Goal: Information Seeking & Learning: Find specific fact

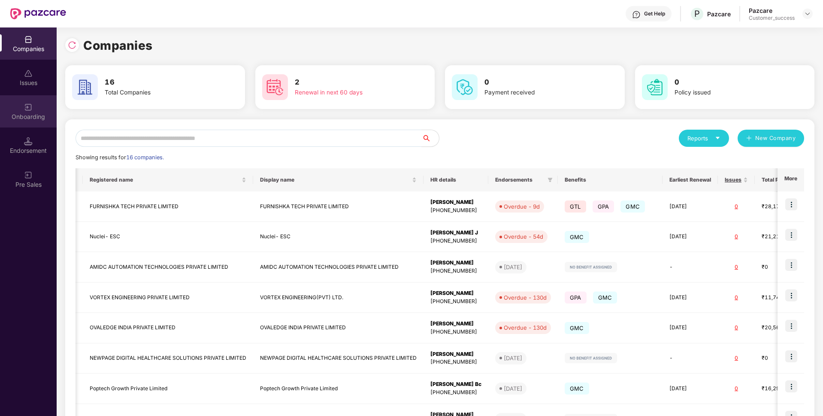
click at [2, 123] on div "Onboarding" at bounding box center [28, 111] width 57 height 32
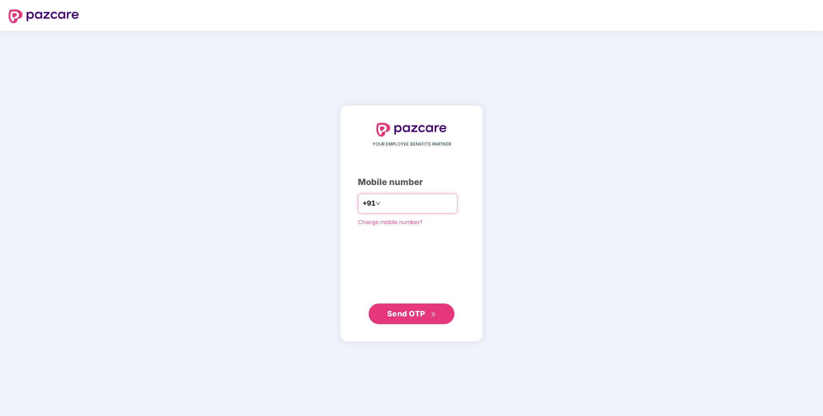
type input "**********"
click at [416, 311] on span "Send OTP" at bounding box center [406, 313] width 38 height 9
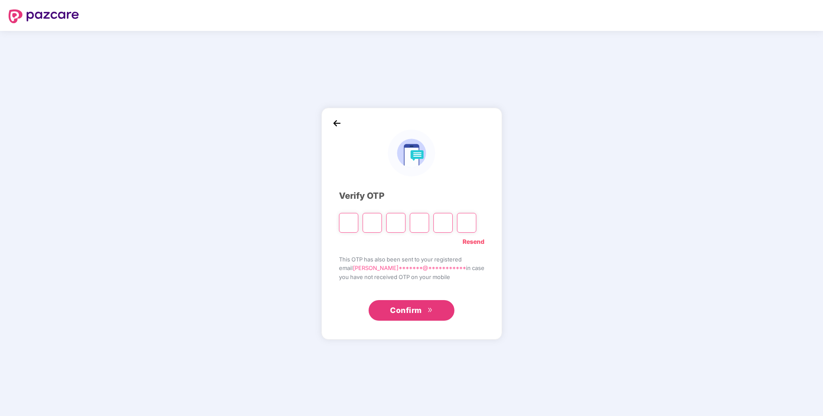
paste input "*"
type input "*"
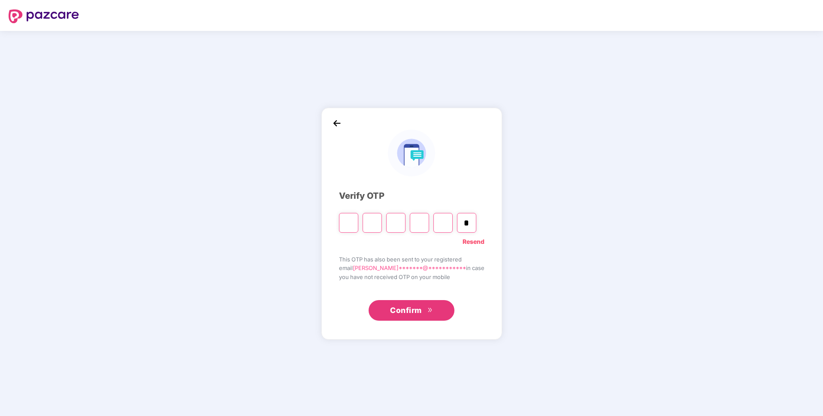
type input "*"
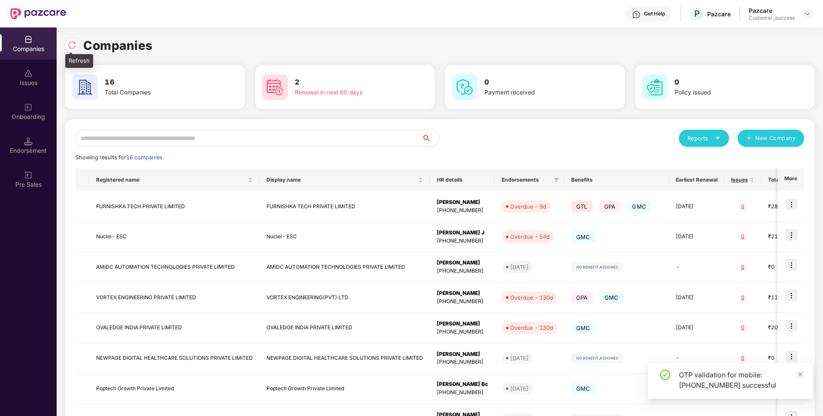
click at [74, 43] on img at bounding box center [72, 45] width 9 height 9
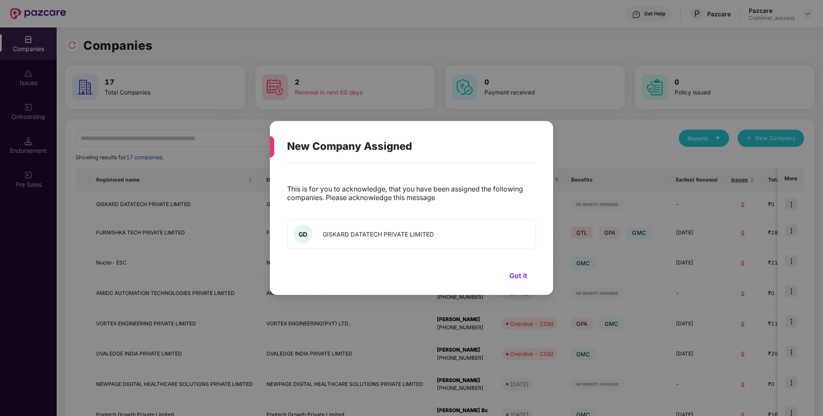
click at [516, 271] on button "Got it" at bounding box center [518, 275] width 35 height 13
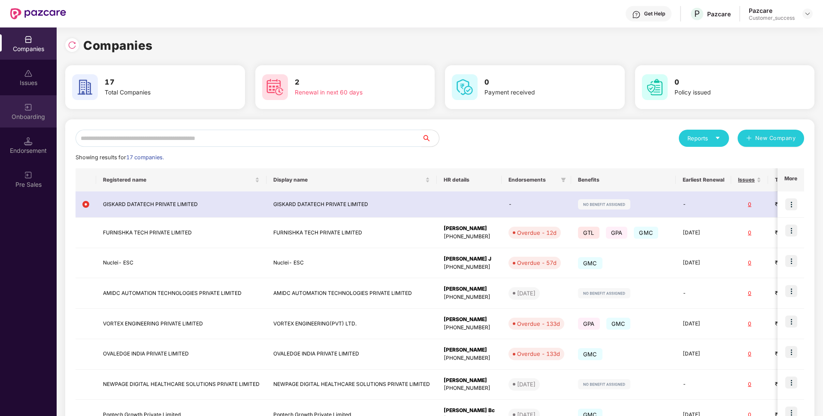
click at [0, 112] on div "Onboarding" at bounding box center [28, 116] width 57 height 9
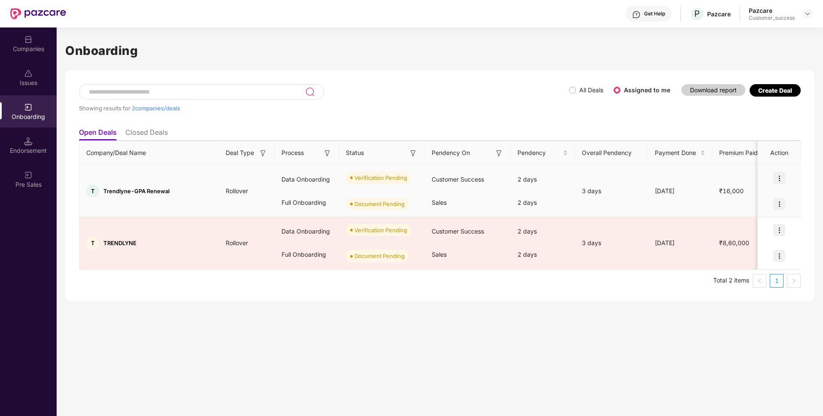
scroll to position [0, 6]
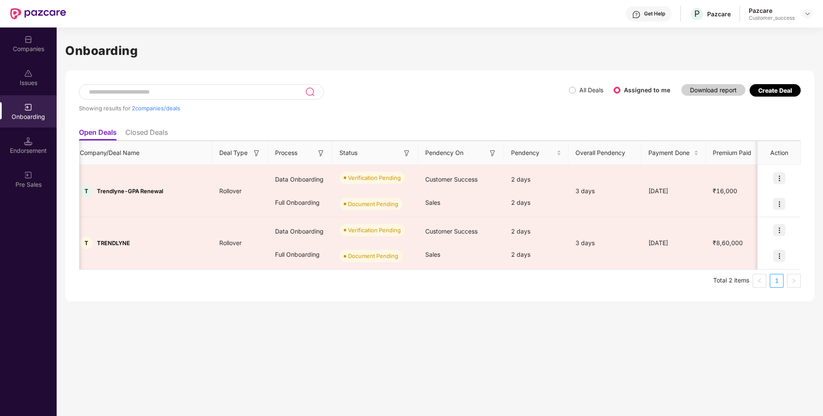
click at [1, 72] on div "Issues" at bounding box center [28, 77] width 57 height 32
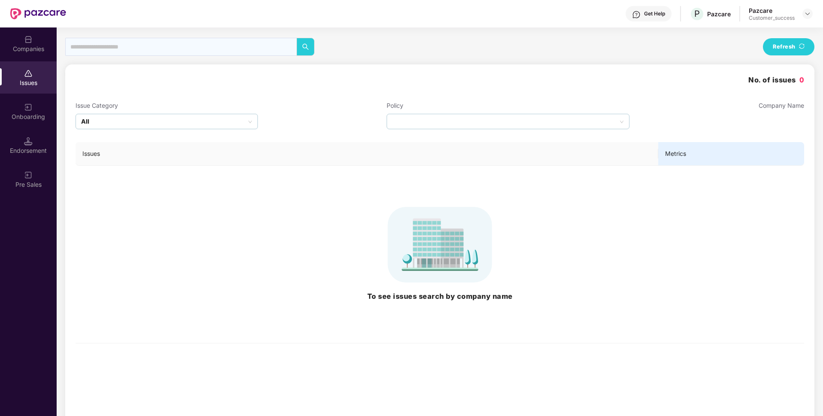
click at [3, 53] on div "Companies" at bounding box center [28, 49] width 57 height 9
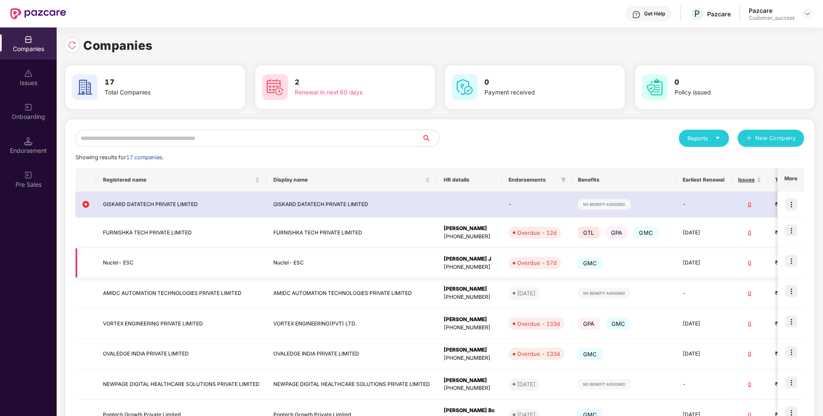
scroll to position [123, 0]
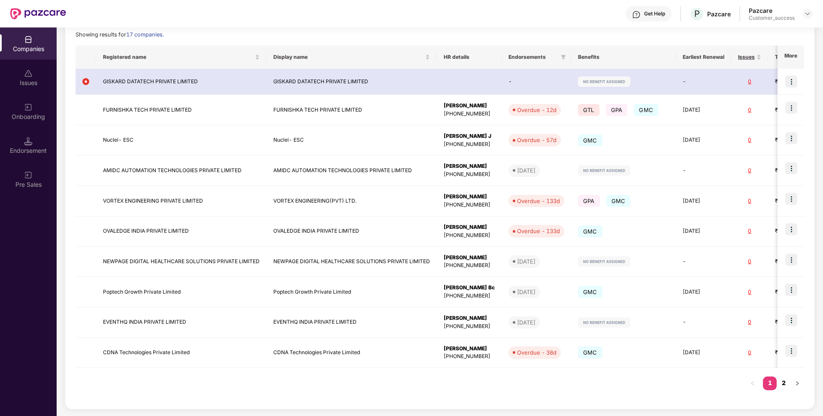
click at [781, 384] on link "2" at bounding box center [784, 382] width 14 height 13
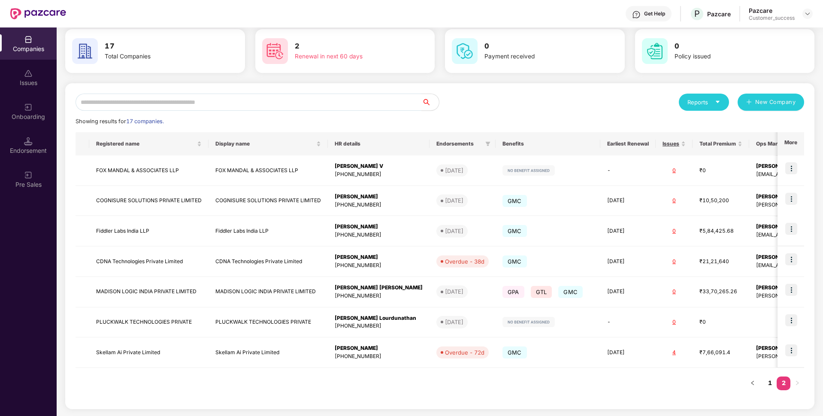
scroll to position [36, 0]
click at [766, 387] on link "1" at bounding box center [770, 382] width 14 height 13
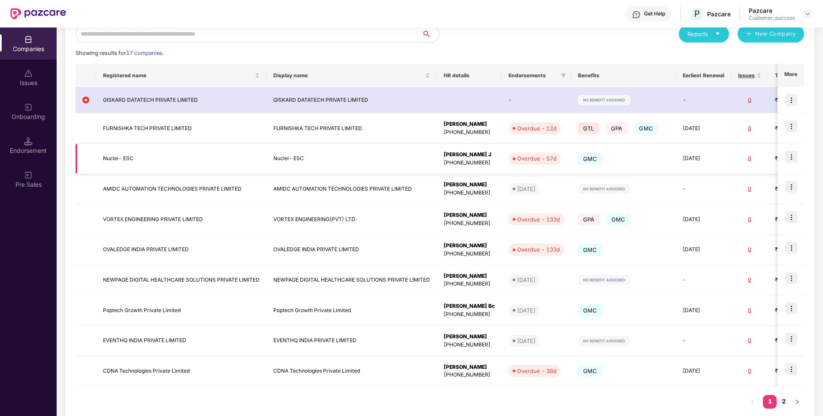
scroll to position [123, 0]
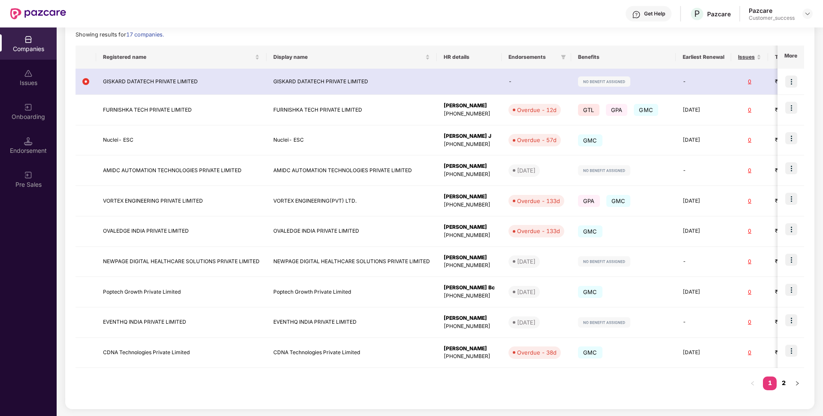
click at [784, 381] on link "2" at bounding box center [784, 382] width 14 height 13
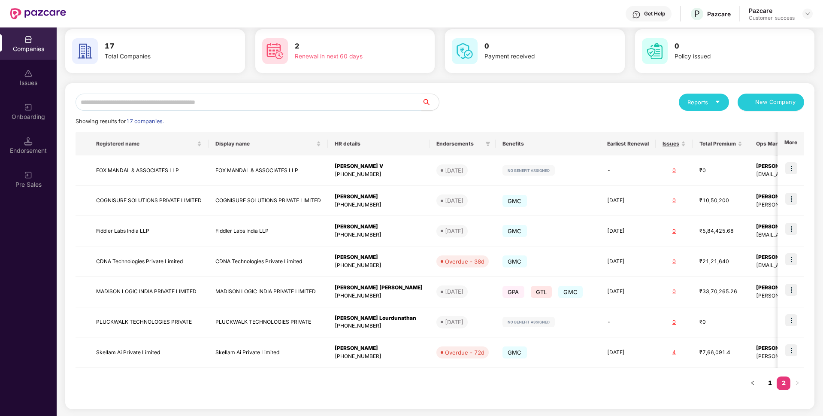
click at [769, 381] on link "1" at bounding box center [770, 382] width 14 height 13
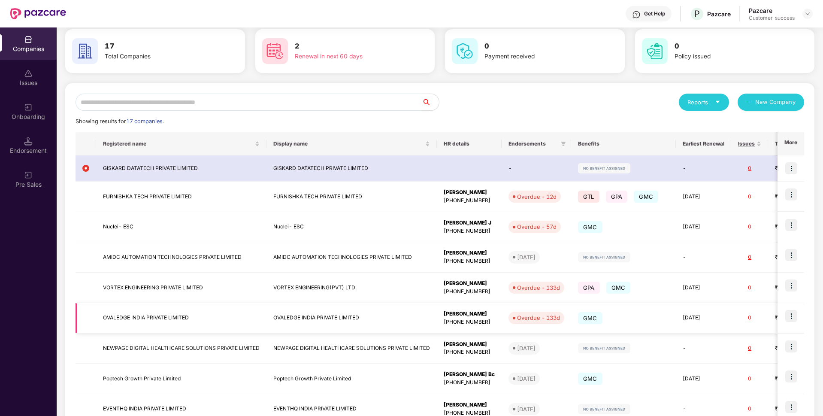
scroll to position [123, 0]
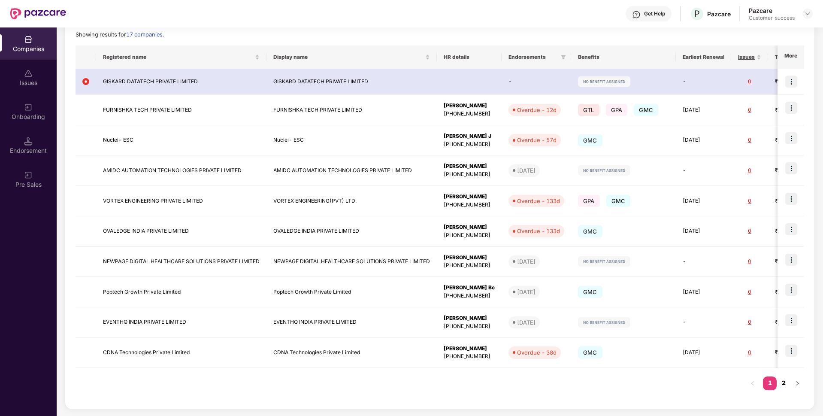
click at [783, 383] on link "2" at bounding box center [784, 382] width 14 height 13
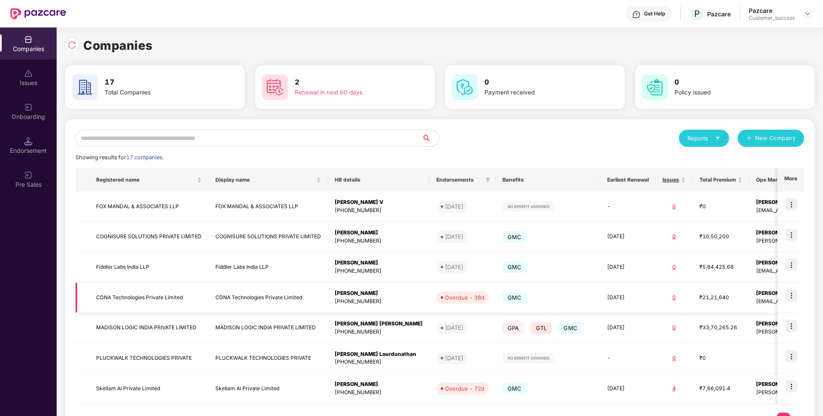
scroll to position [36, 0]
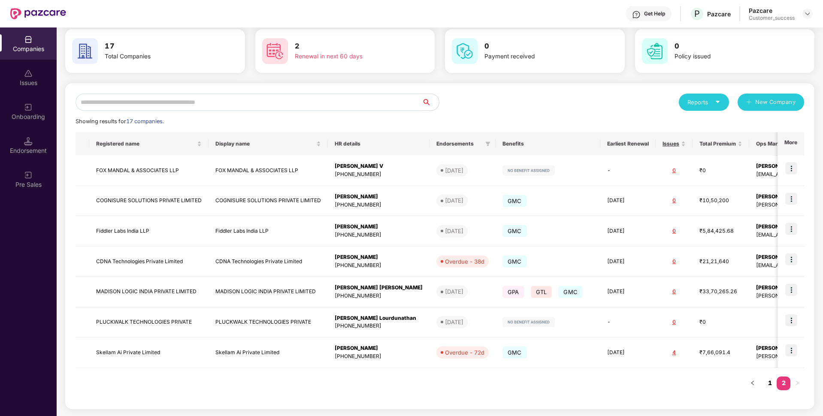
click at [763, 384] on link "1" at bounding box center [770, 382] width 14 height 13
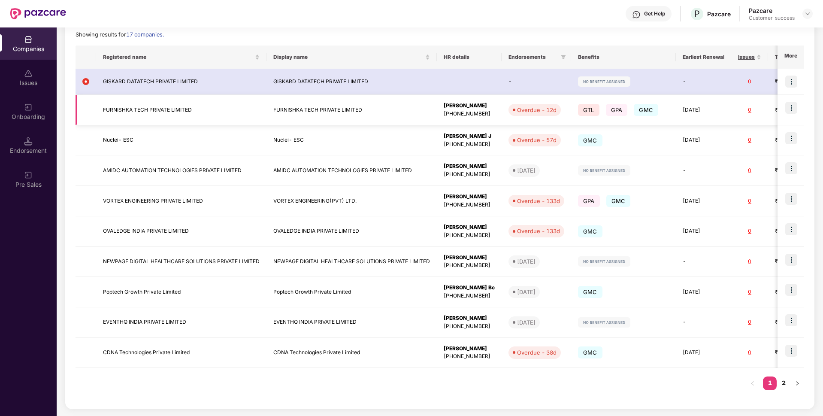
scroll to position [0, 0]
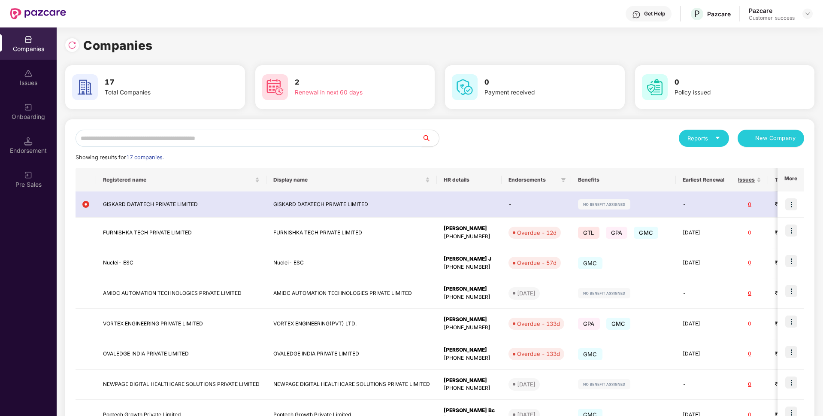
click at [293, 133] on input "text" at bounding box center [249, 138] width 346 height 17
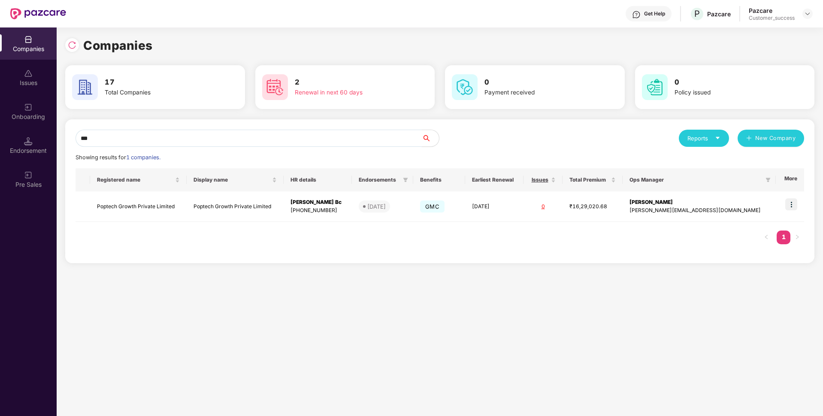
type input "***"
click at [114, 199] on td "Poptech Growth Private Limited" at bounding box center [138, 206] width 97 height 30
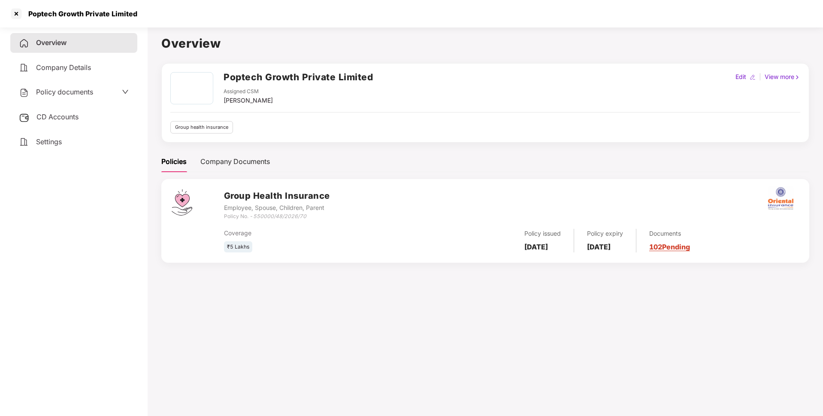
click at [94, 94] on div "Policy documents" at bounding box center [74, 92] width 110 height 11
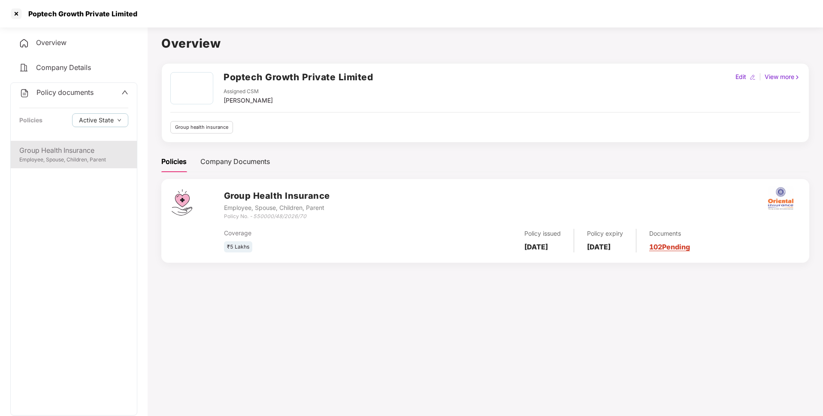
click at [82, 147] on div "Group Health Insurance" at bounding box center [73, 150] width 109 height 11
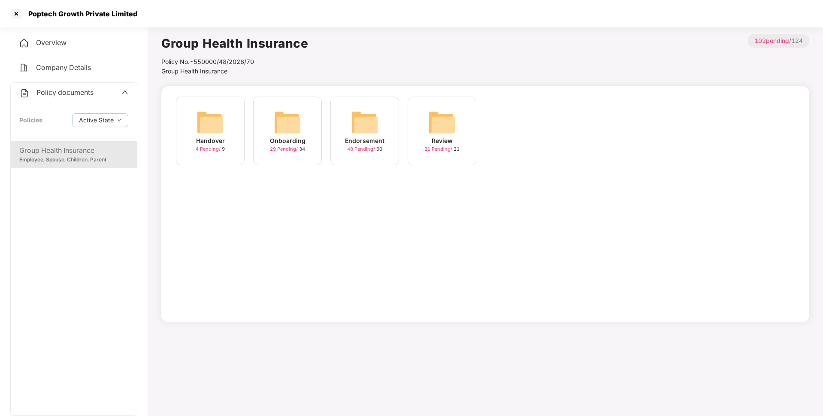
click at [312, 143] on div "Onboarding 29 Pending / 34" at bounding box center [287, 131] width 69 height 69
click at [371, 148] on span "48 Pending /" at bounding box center [361, 149] width 29 height 6
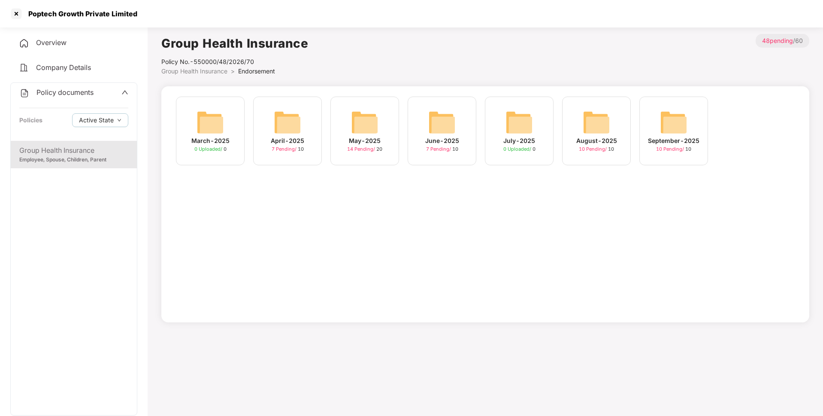
click at [449, 144] on div "June-2025" at bounding box center [442, 140] width 34 height 9
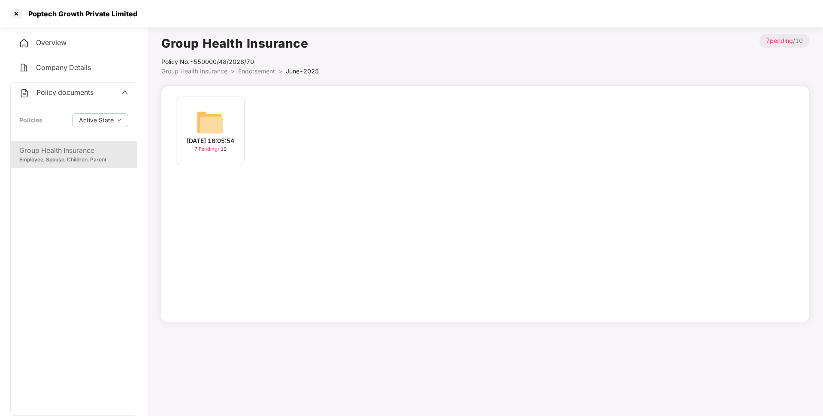
click at [212, 152] on span "7 Pending /" at bounding box center [207, 149] width 26 height 6
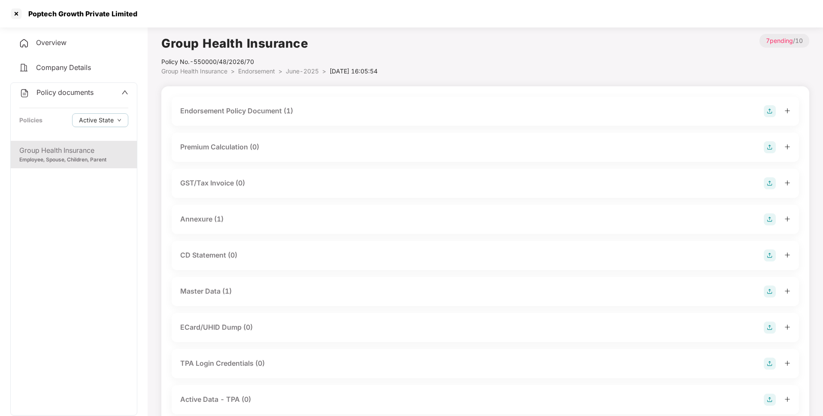
click at [209, 292] on div "Master Data (1)" at bounding box center [205, 291] width 51 height 11
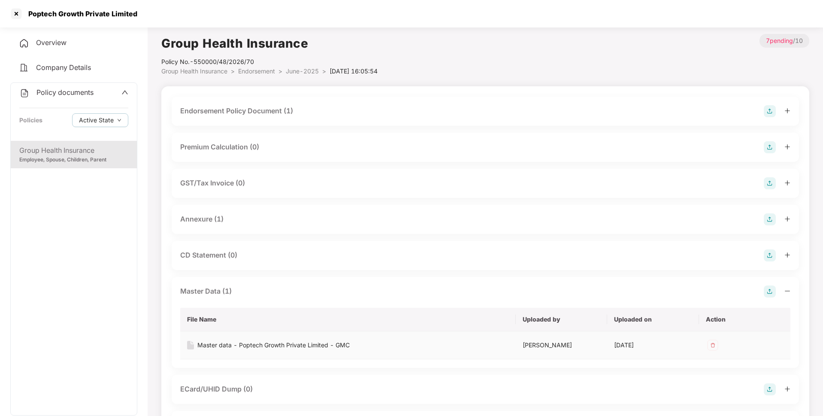
click at [269, 346] on div "Master data - Poptech Growth Private Limited - GMC" at bounding box center [273, 344] width 152 height 9
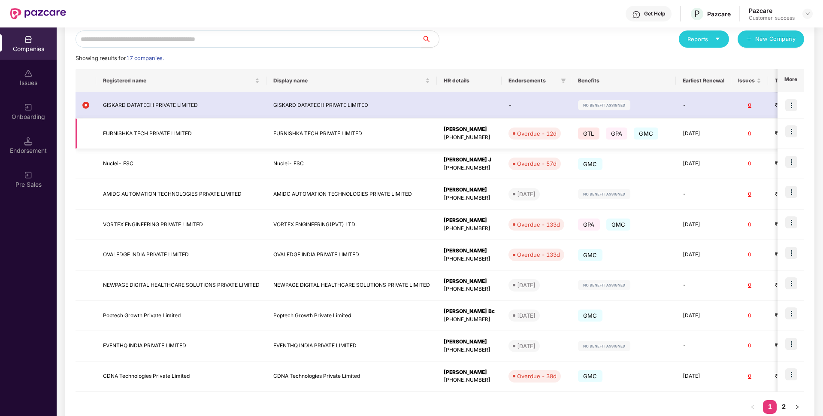
scroll to position [123, 0]
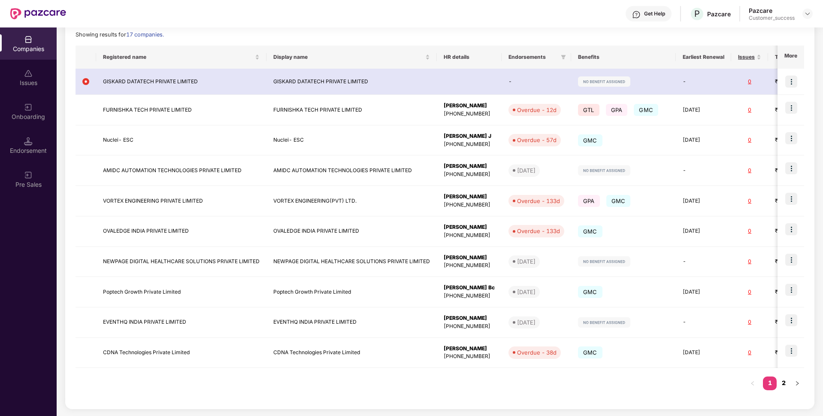
click at [787, 382] on link "2" at bounding box center [784, 382] width 14 height 13
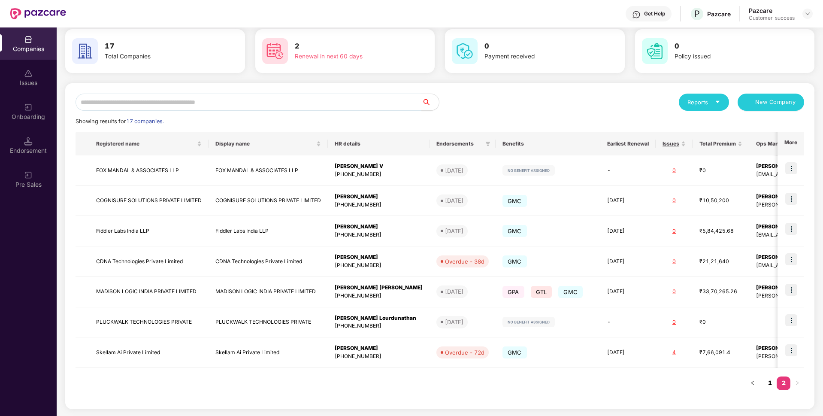
click at [766, 385] on link "1" at bounding box center [770, 382] width 14 height 13
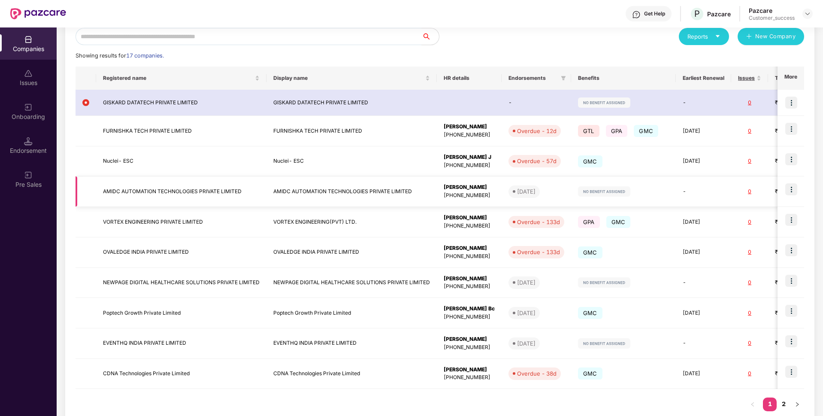
scroll to position [123, 0]
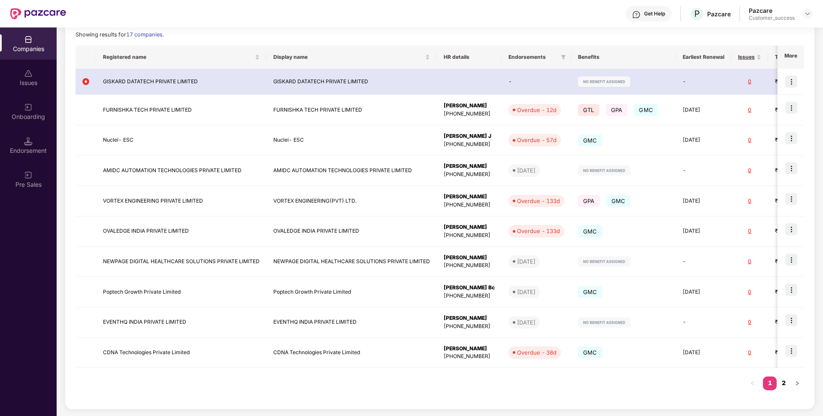
click at [781, 384] on link "2" at bounding box center [784, 382] width 14 height 13
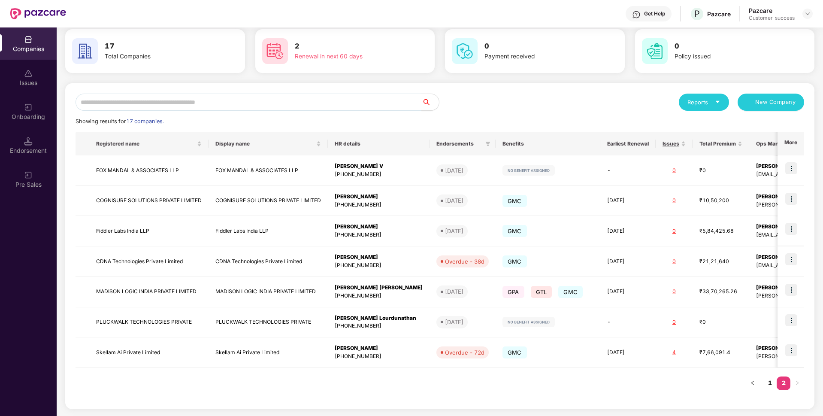
scroll to position [36, 0]
click at [765, 381] on link "1" at bounding box center [770, 382] width 14 height 13
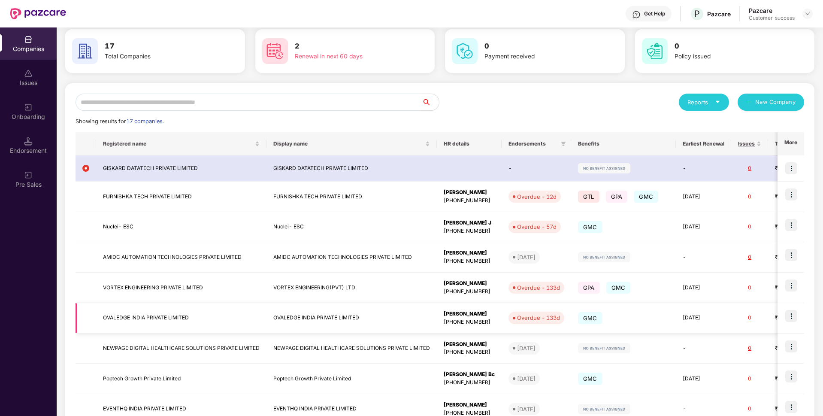
scroll to position [123, 0]
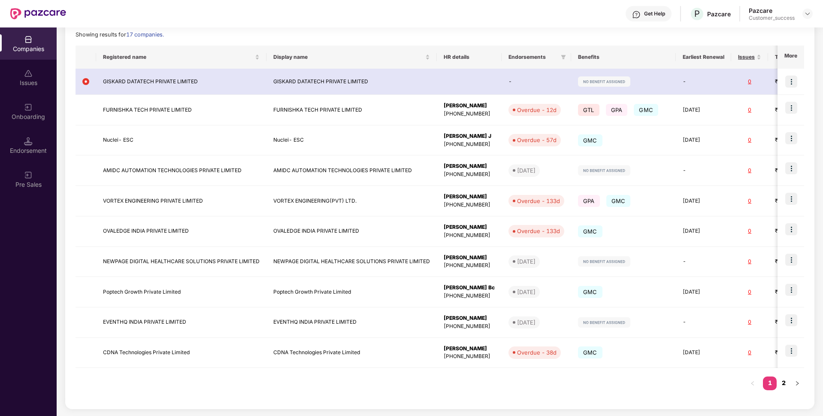
click at [785, 379] on link "2" at bounding box center [784, 382] width 14 height 13
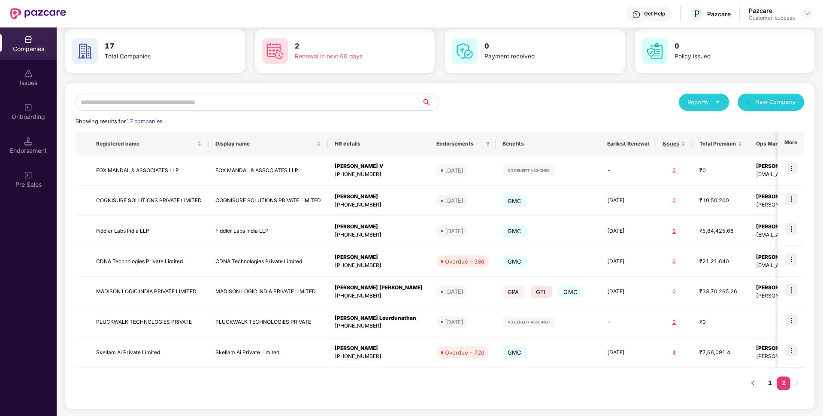
scroll to position [36, 0]
click at [767, 388] on link "1" at bounding box center [770, 382] width 14 height 13
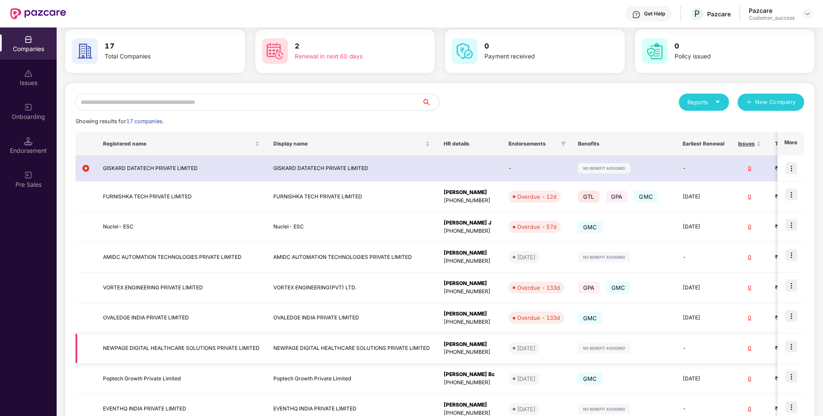
scroll to position [123, 0]
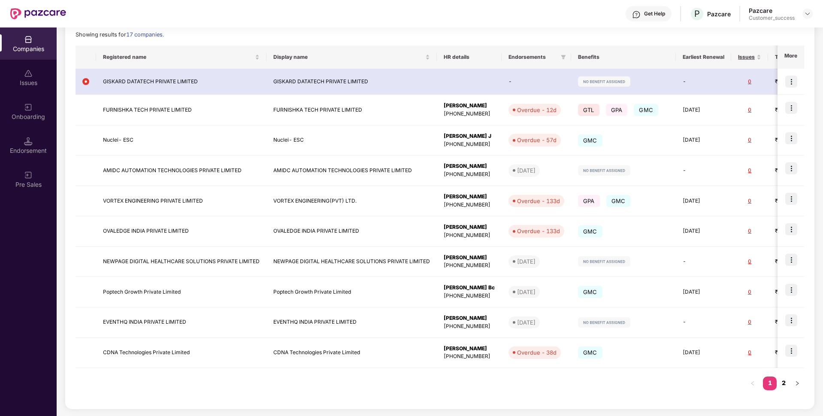
click at [783, 383] on link "2" at bounding box center [784, 382] width 14 height 13
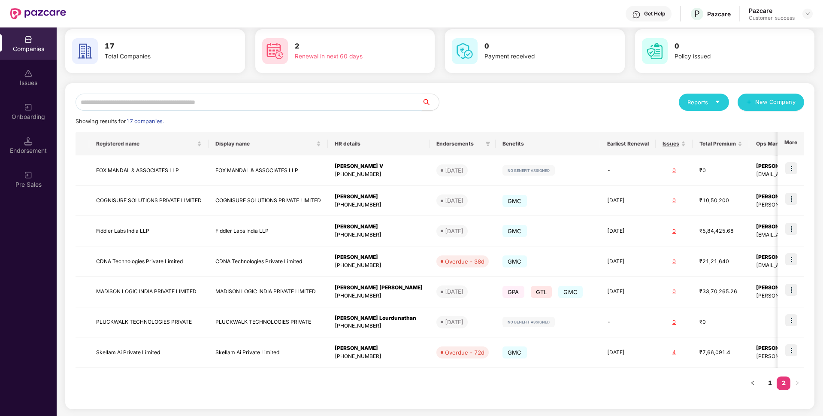
click at [288, 101] on input "text" at bounding box center [249, 102] width 346 height 17
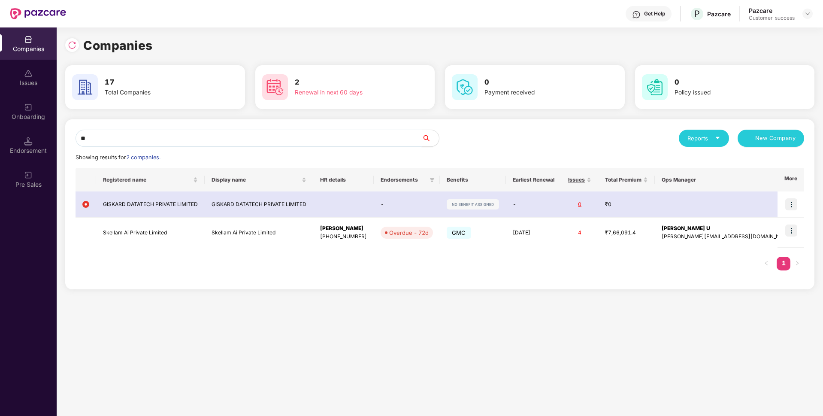
scroll to position [0, 0]
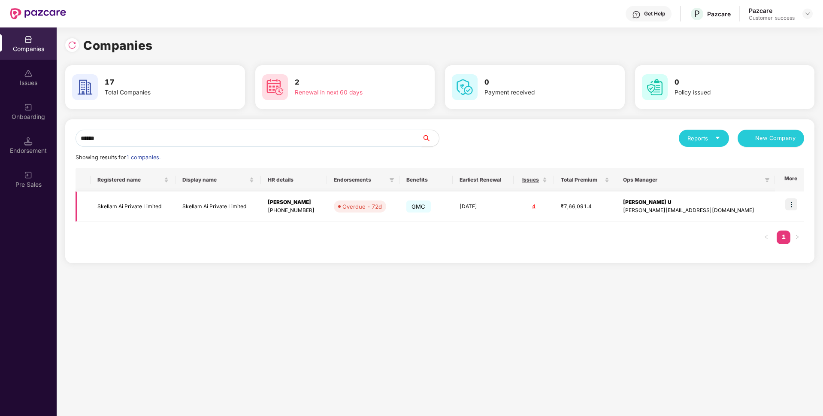
type input "******"
click at [793, 202] on img at bounding box center [791, 204] width 12 height 12
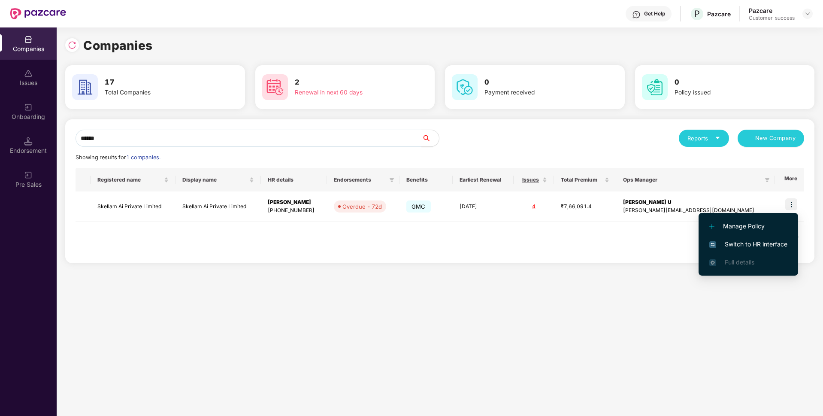
click at [740, 239] on li "Switch to HR interface" at bounding box center [749, 244] width 100 height 18
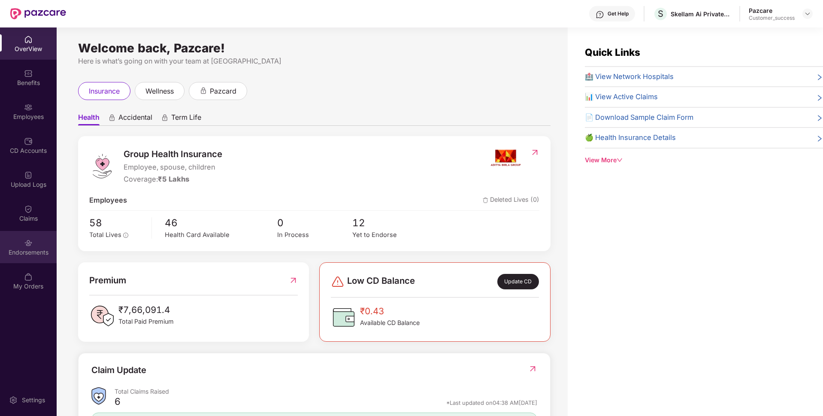
click at [3, 258] on div "Endorsements" at bounding box center [28, 247] width 57 height 32
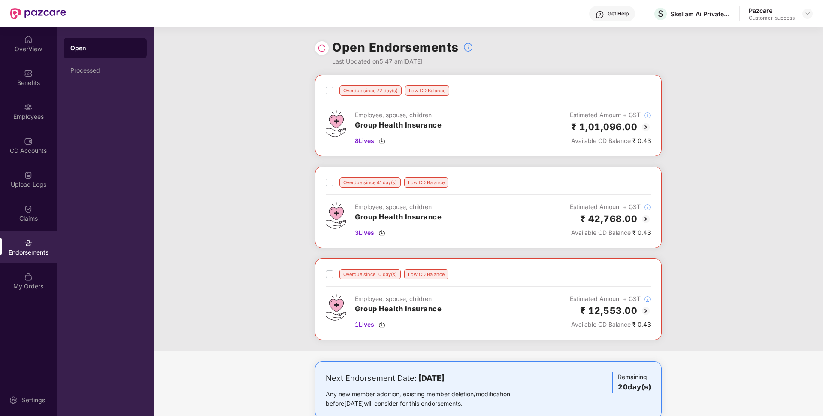
scroll to position [20, 0]
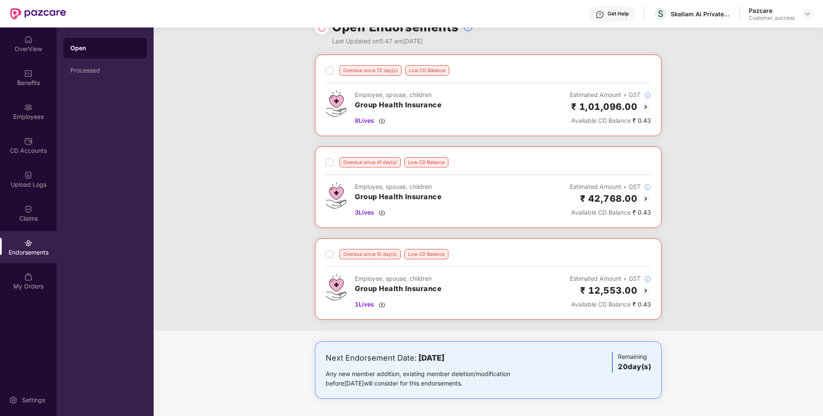
click at [647, 103] on img at bounding box center [646, 107] width 10 height 10
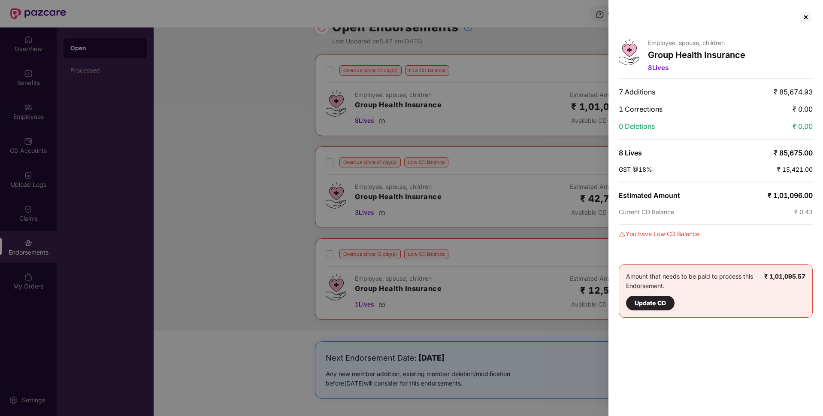
click at [660, 69] on span "8 Lives" at bounding box center [658, 68] width 21 height 8
click at [670, 67] on div "8 Lives" at bounding box center [696, 68] width 97 height 8
click at [515, 127] on div at bounding box center [411, 208] width 823 height 416
click at [803, 16] on div at bounding box center [806, 17] width 14 height 14
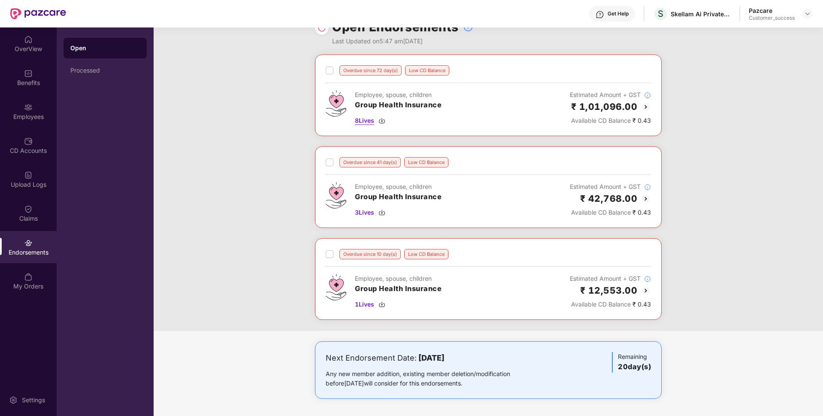
click at [383, 120] on img at bounding box center [381, 120] width 7 height 7
click at [372, 213] on span "3 Lives" at bounding box center [364, 212] width 19 height 9
click at [362, 303] on span "1 Lives" at bounding box center [364, 304] width 19 height 9
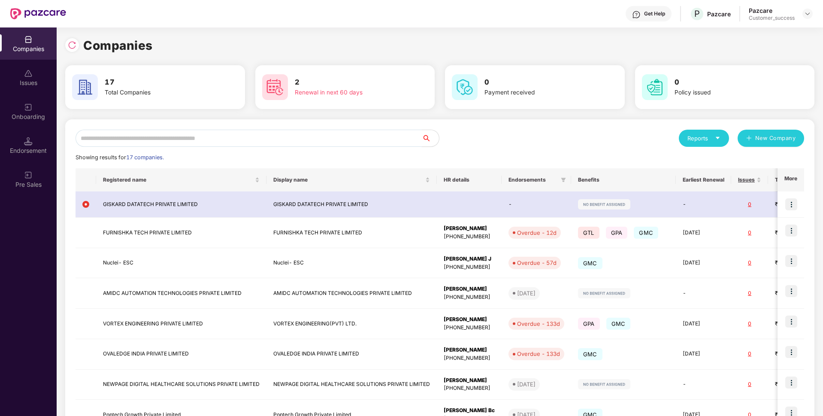
click at [295, 133] on input "text" at bounding box center [249, 138] width 346 height 17
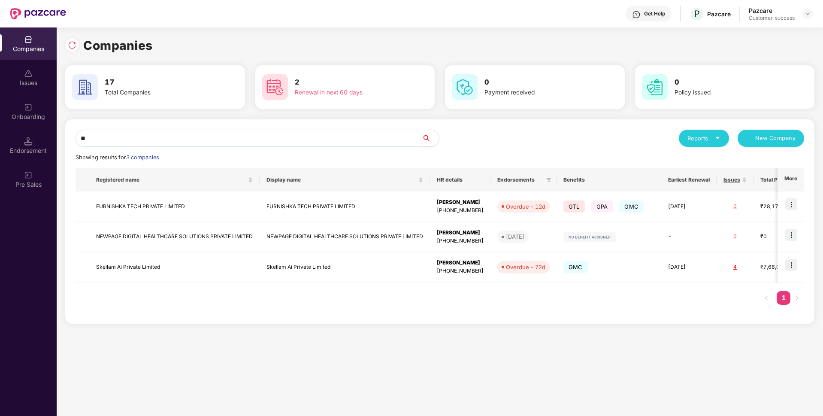
type input "*"
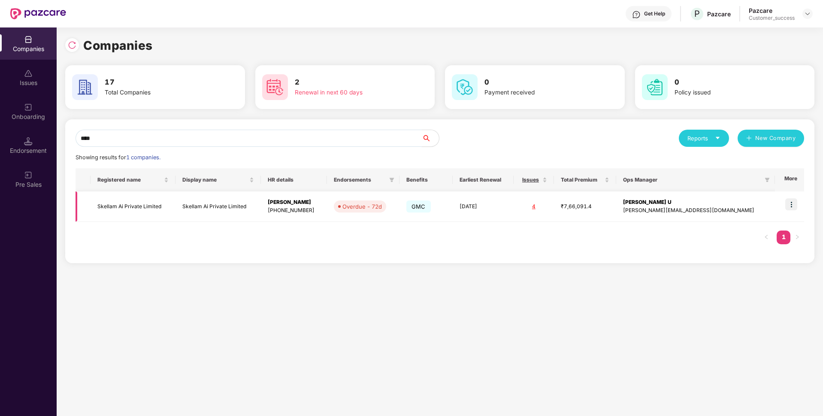
type input "****"
click at [111, 207] on td "Skellam Ai Private Limited" at bounding box center [133, 206] width 85 height 30
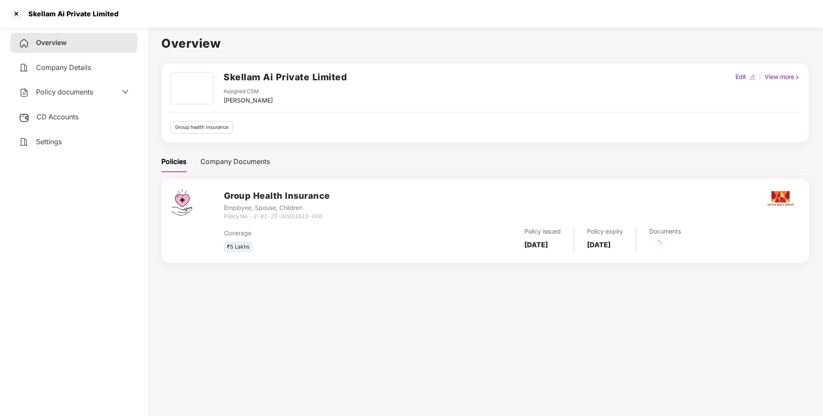
click at [61, 89] on span "Policy documents" at bounding box center [64, 92] width 57 height 9
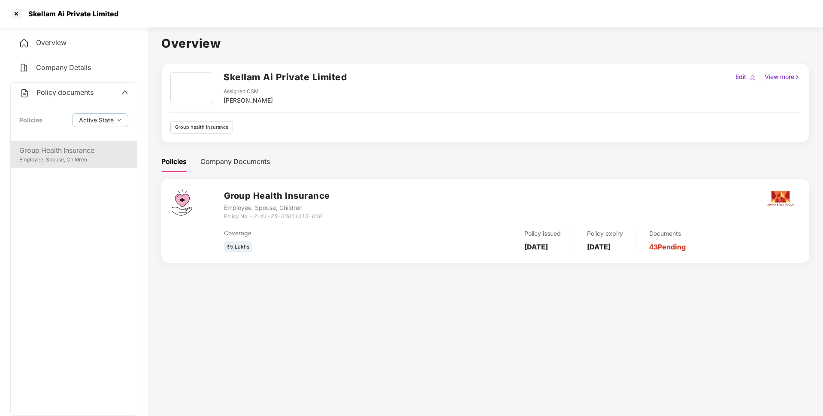
click at [51, 153] on div "Group Health Insurance" at bounding box center [73, 150] width 109 height 11
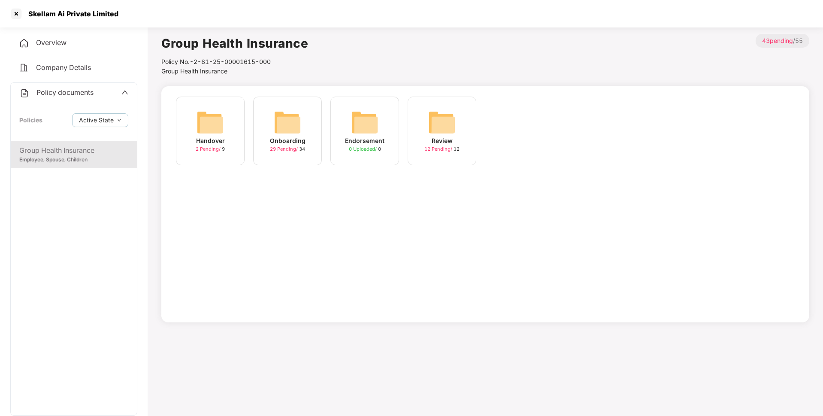
click at [303, 145] on div "29 Pending / 34" at bounding box center [287, 148] width 35 height 7
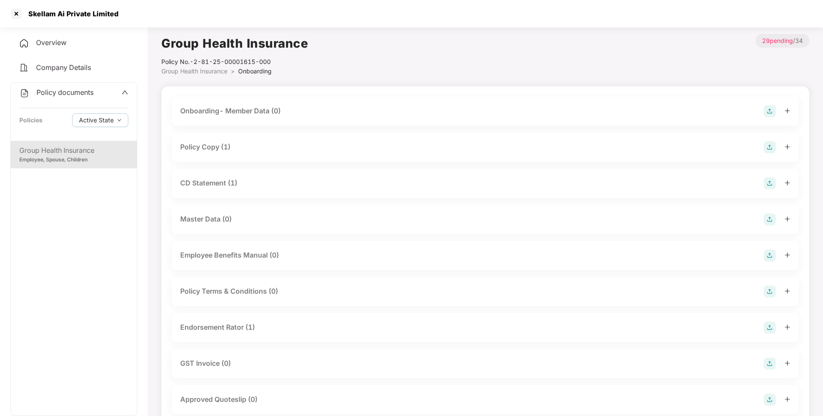
click at [234, 324] on div "Endorsement Rator (1)" at bounding box center [217, 327] width 75 height 11
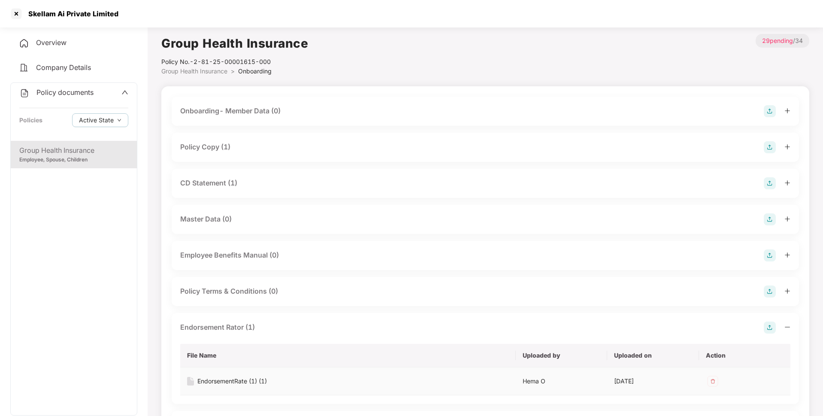
click at [230, 377] on div "EndorsementRate (1) (1)" at bounding box center [232, 380] width 70 height 9
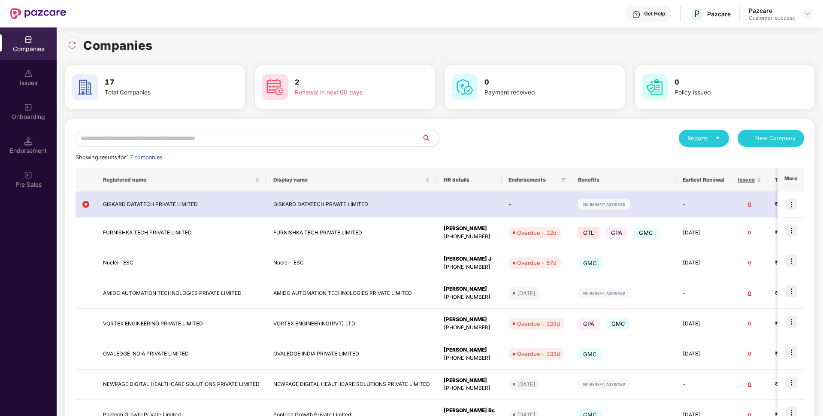
scroll to position [0, 1]
click at [152, 137] on input "text" at bounding box center [249, 138] width 346 height 17
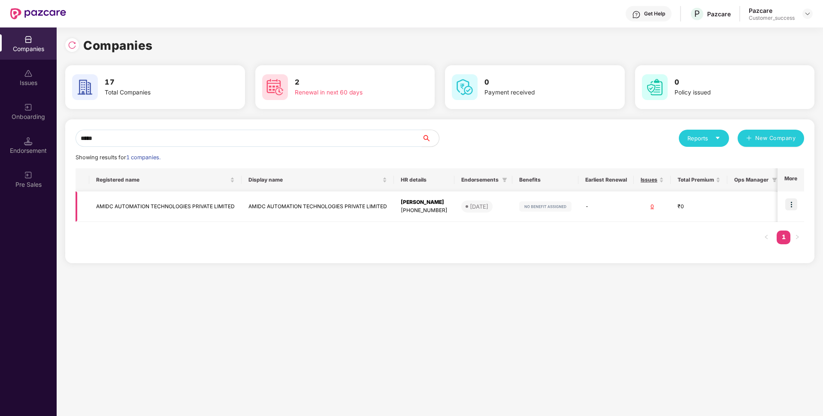
type input "*****"
click at [152, 207] on td "AMIDC AUTOMATION TECHNOLOGIES PRIVATE LIMITED" at bounding box center [165, 206] width 152 height 30
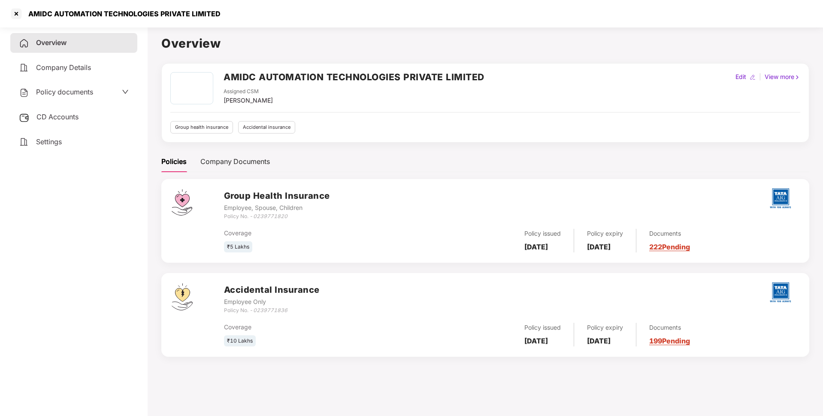
click at [94, 90] on div "Policy documents" at bounding box center [74, 92] width 110 height 11
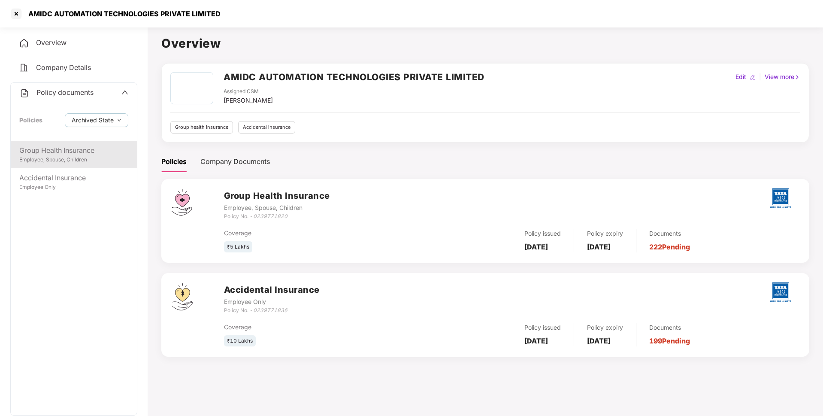
click at [64, 157] on div "Employee, Spouse, Children" at bounding box center [73, 160] width 109 height 8
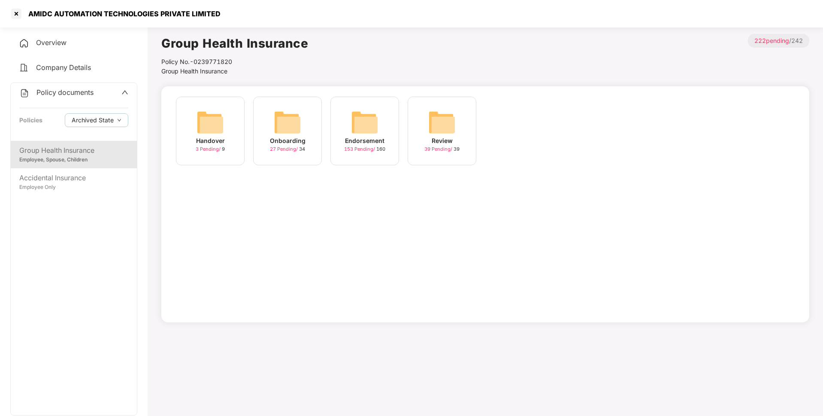
click at [356, 161] on div "Endorsement 153 Pending / 160" at bounding box center [364, 131] width 69 height 69
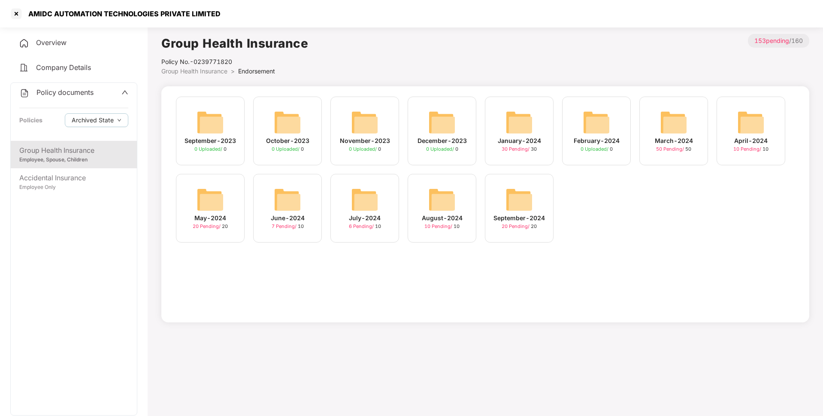
click at [375, 226] on div "6 Pending / 10" at bounding box center [365, 226] width 32 height 7
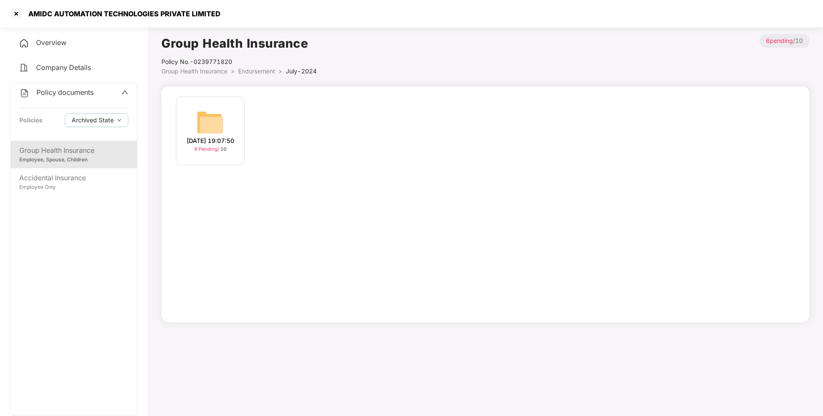
click at [199, 120] on img at bounding box center [210, 122] width 27 height 27
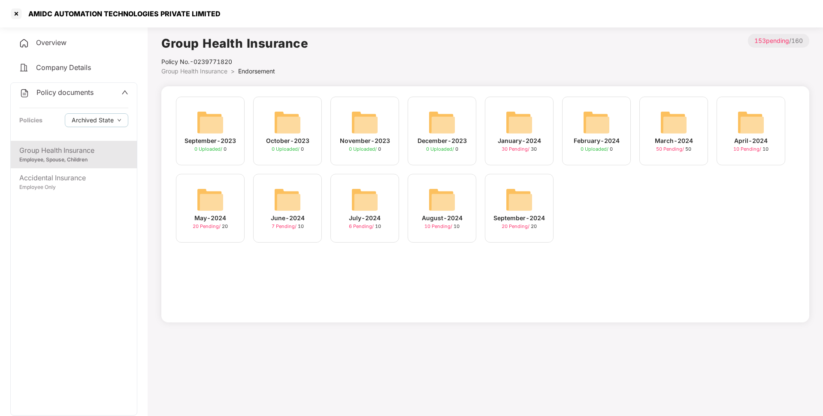
click at [127, 15] on div "AMIDC AUTOMATION TECHNOLOGIES PRIVATE LIMITED" at bounding box center [121, 13] width 197 height 9
copy div "AMIDC AUTOMATION TECHNOLOGIES PRIVATE LIMITED"
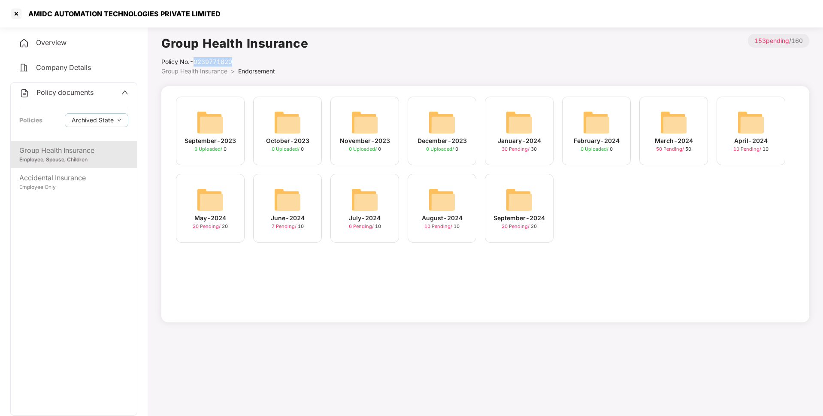
drag, startPoint x: 195, startPoint y: 58, endPoint x: 243, endPoint y: 60, distance: 48.1
click at [243, 60] on div "Policy No.- 0239771820" at bounding box center [234, 61] width 147 height 9
copy div "0239771820"
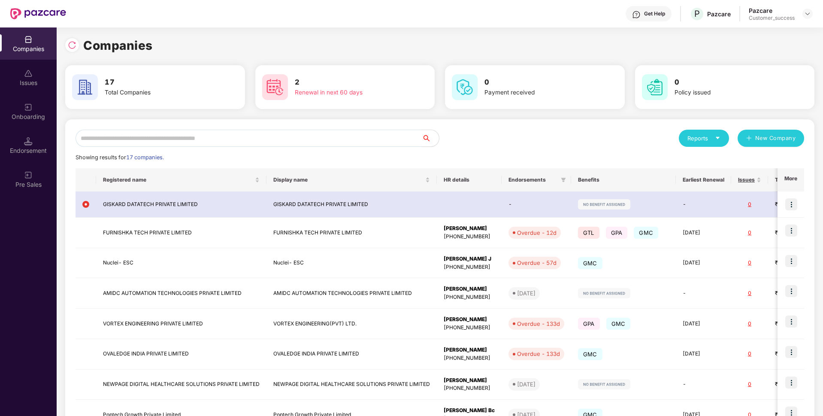
scroll to position [0, 1]
click at [154, 132] on input "text" at bounding box center [249, 138] width 346 height 17
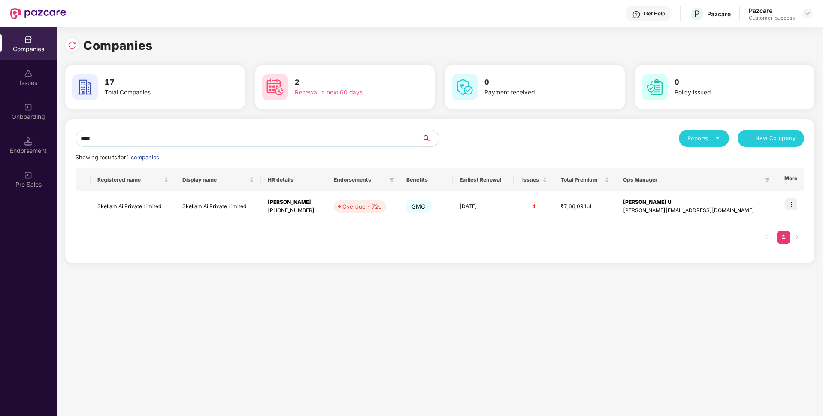
type input "****"
click at [130, 205] on td "Skellam Ai Private Limited" at bounding box center [133, 206] width 85 height 30
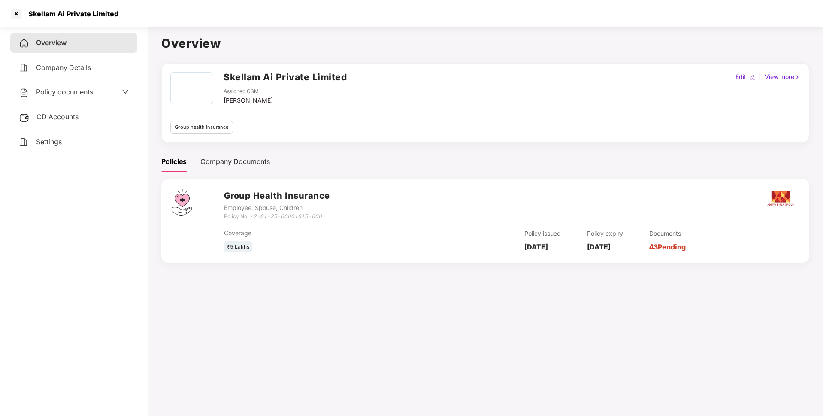
click at [85, 10] on div "Skellam Ai Private Limited" at bounding box center [70, 13] width 95 height 9
copy div "Skellam Ai Private Limited"
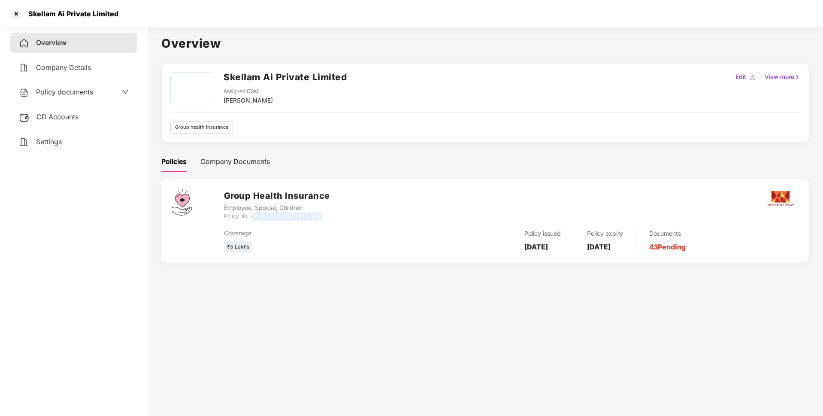
drag, startPoint x: 254, startPoint y: 216, endPoint x: 343, endPoint y: 215, distance: 88.4
click at [343, 215] on div "Group Health Insurance Employee, Spouse, Children Policy No. - 2-81-25-00001615…" at bounding box center [511, 204] width 575 height 31
copy icon "2-81-25-00001615-000"
click at [90, 10] on div "Skellam Ai Private Limited" at bounding box center [70, 13] width 95 height 9
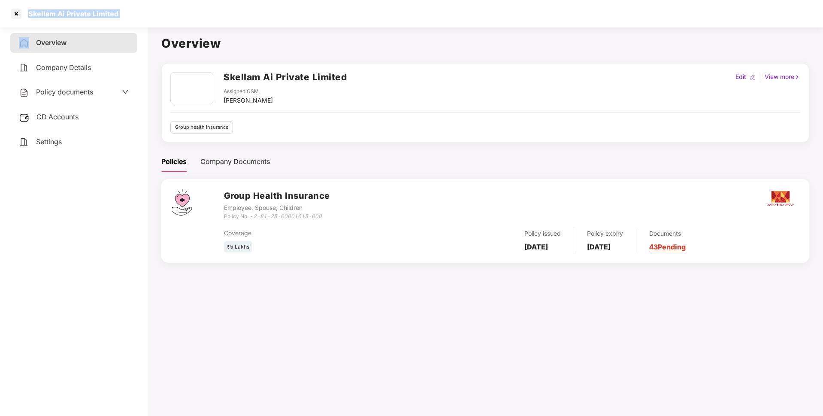
click at [90, 10] on div "Skellam Ai Private Limited" at bounding box center [70, 13] width 95 height 9
copy div "Skellam Ai Private Limited"
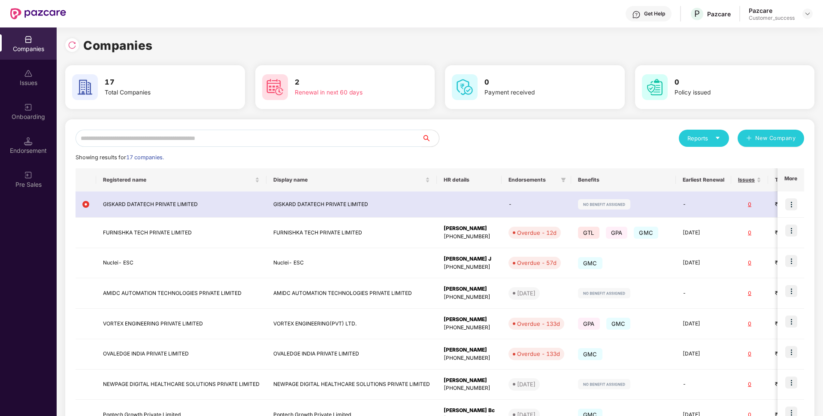
scroll to position [0, 1]
click at [152, 139] on input "text" at bounding box center [249, 138] width 346 height 17
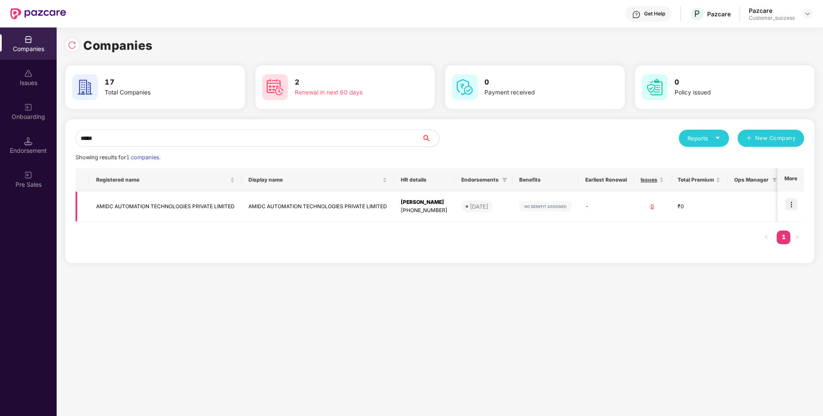
type input "*****"
click at [103, 203] on td "AMIDC AUTOMATION TECHNOLOGIES PRIVATE LIMITED" at bounding box center [165, 206] width 152 height 30
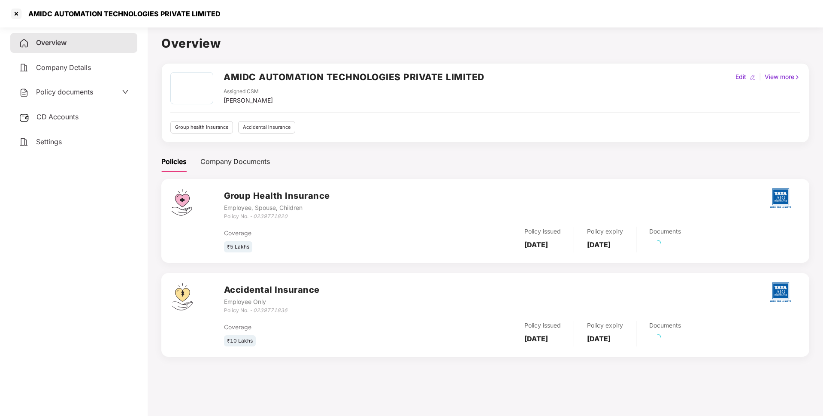
click at [85, 15] on div "AMIDC AUTOMATION TECHNOLOGIES PRIVATE LIMITED" at bounding box center [121, 13] width 197 height 9
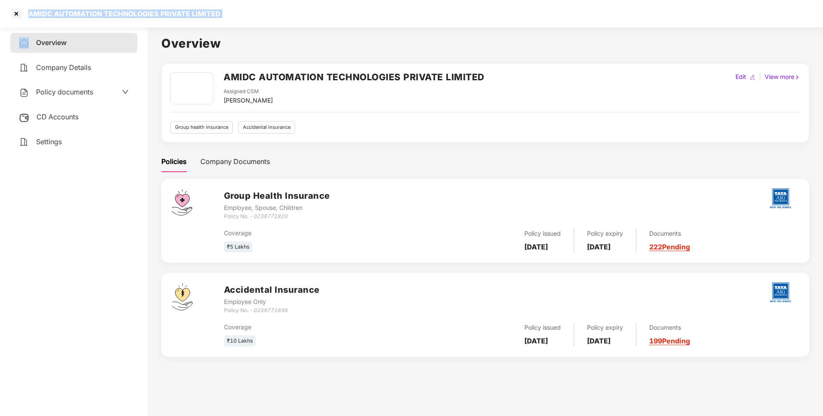
click at [85, 15] on div "AMIDC AUTOMATION TECHNOLOGIES PRIVATE LIMITED" at bounding box center [121, 13] width 197 height 9
copy div "AMIDC AUTOMATION TECHNOLOGIES PRIVATE LIMITED"
drag, startPoint x: 254, startPoint y: 213, endPoint x: 307, endPoint y: 214, distance: 53.2
click at [307, 214] on div "Policy No. - 0239771820" at bounding box center [277, 216] width 106 height 8
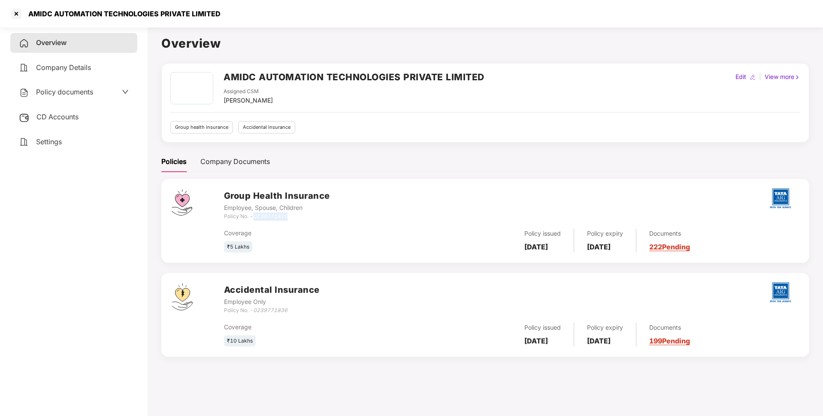
copy icon "0239771820"
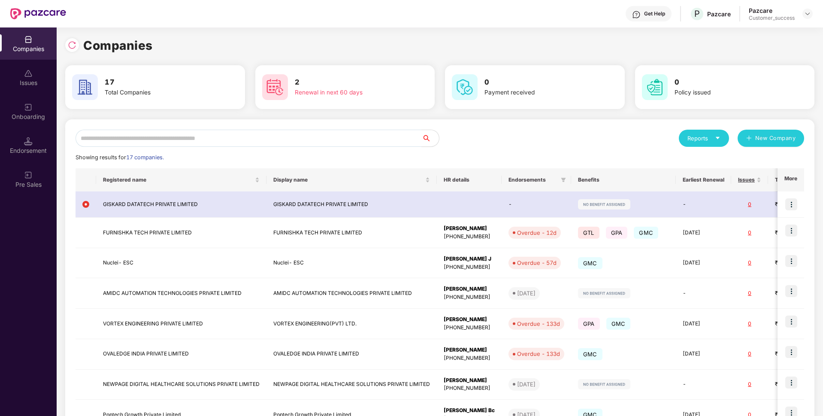
scroll to position [0, 1]
click at [260, 140] on input "text" at bounding box center [249, 138] width 346 height 17
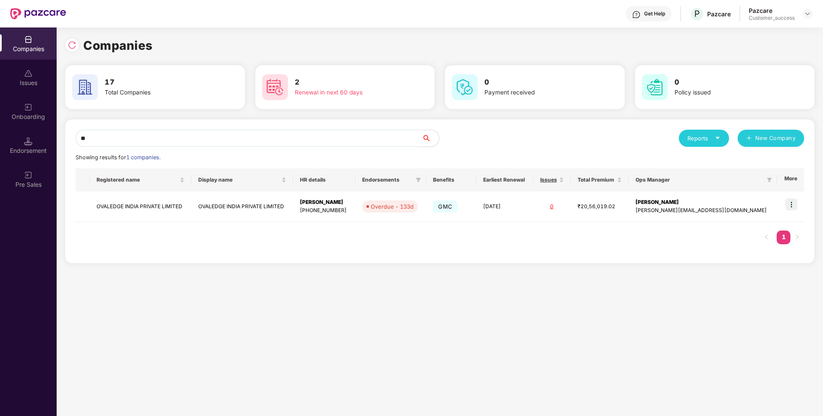
type input "*"
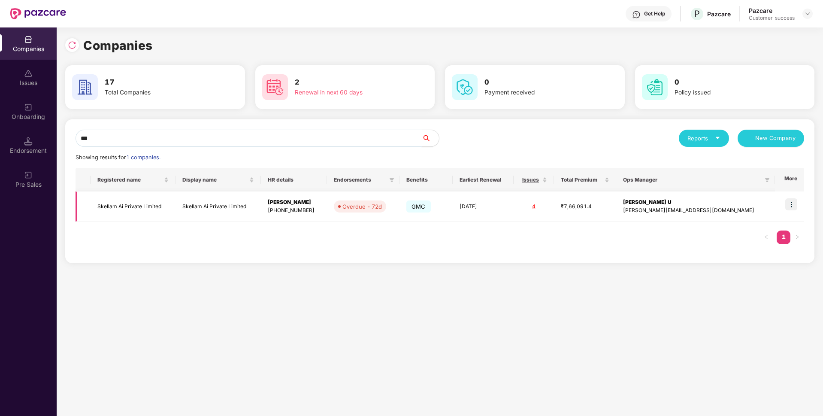
type input "***"
click at [795, 201] on img at bounding box center [791, 204] width 12 height 12
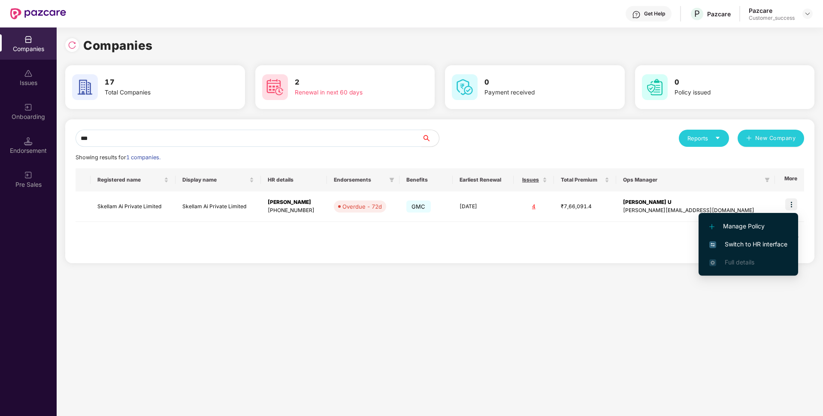
click at [733, 239] on li "Switch to HR interface" at bounding box center [749, 244] width 100 height 18
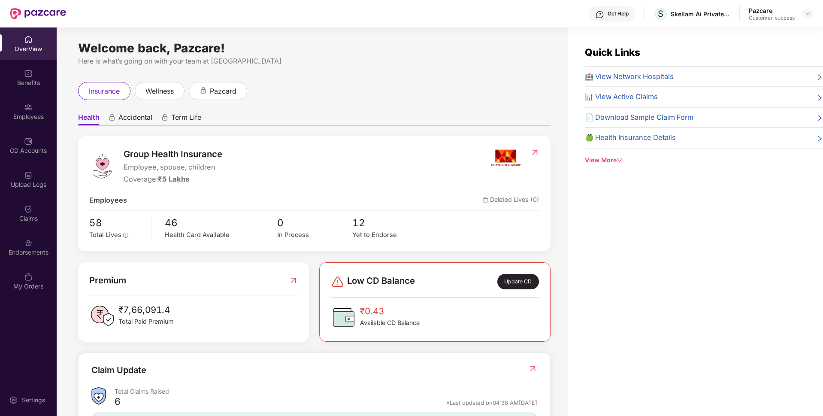
click at [0, 104] on div "Employees" at bounding box center [28, 111] width 57 height 32
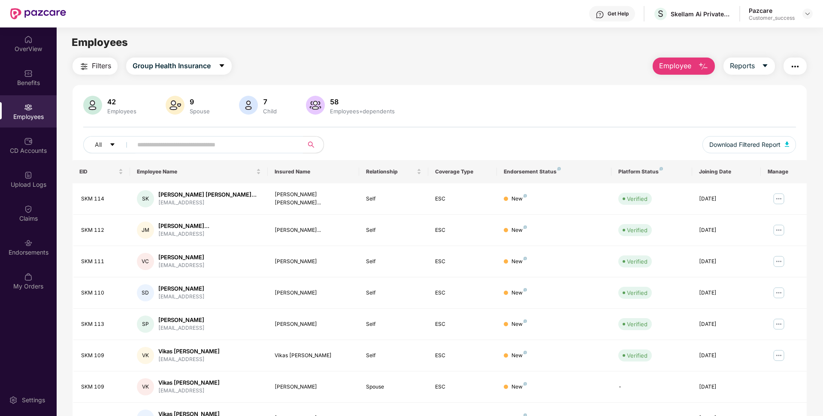
click at [185, 139] on input "text" at bounding box center [214, 144] width 154 height 13
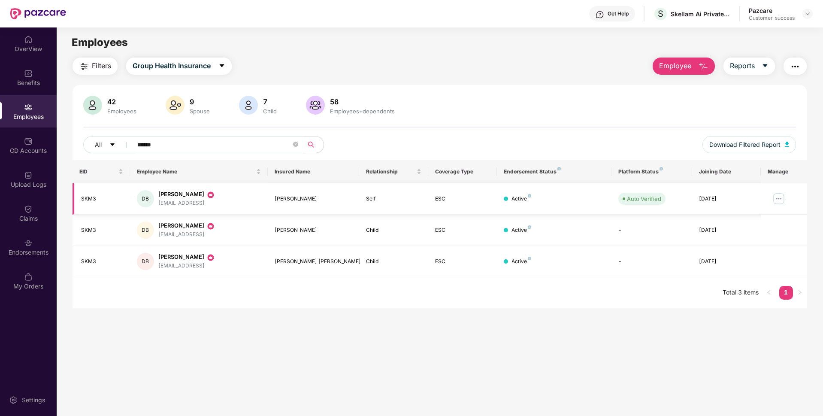
type input "******"
click at [778, 201] on img at bounding box center [779, 199] width 14 height 14
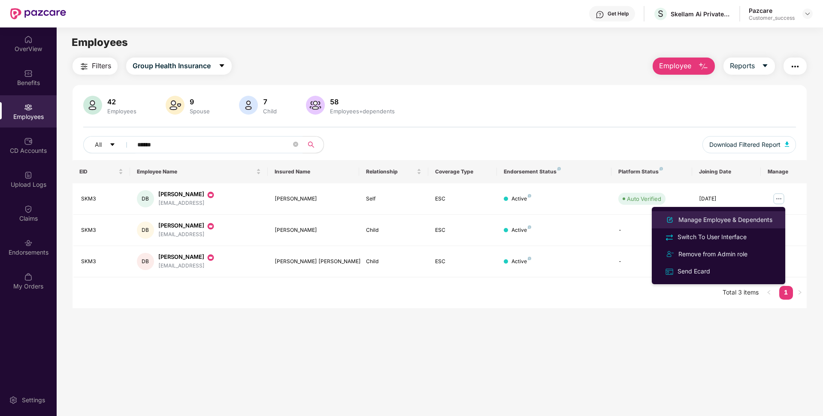
click at [723, 221] on div "Manage Employee & Dependents" at bounding box center [725, 219] width 97 height 9
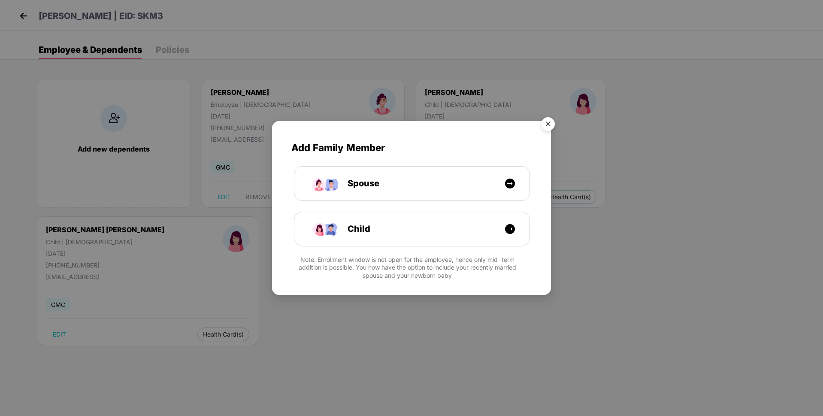
click at [550, 121] on img "Close" at bounding box center [548, 125] width 24 height 24
